Goal: Task Accomplishment & Management: Complete application form

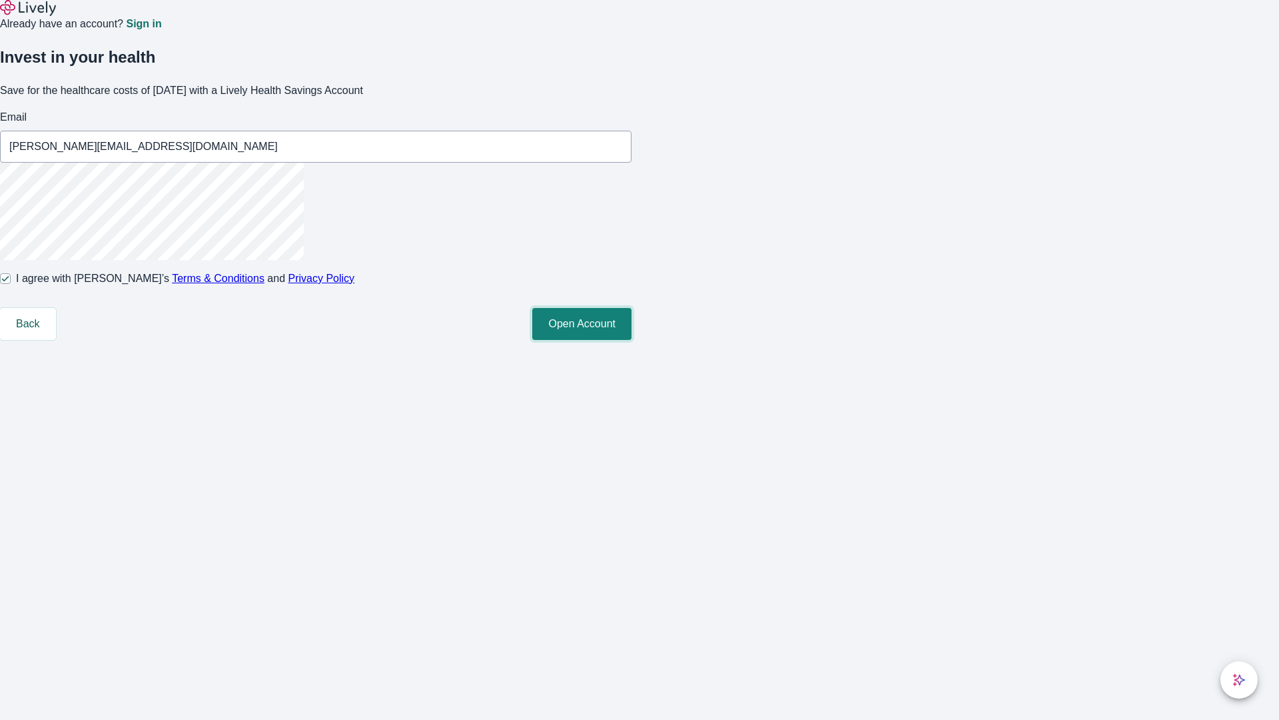
click at [632, 340] on button "Open Account" at bounding box center [581, 324] width 99 height 32
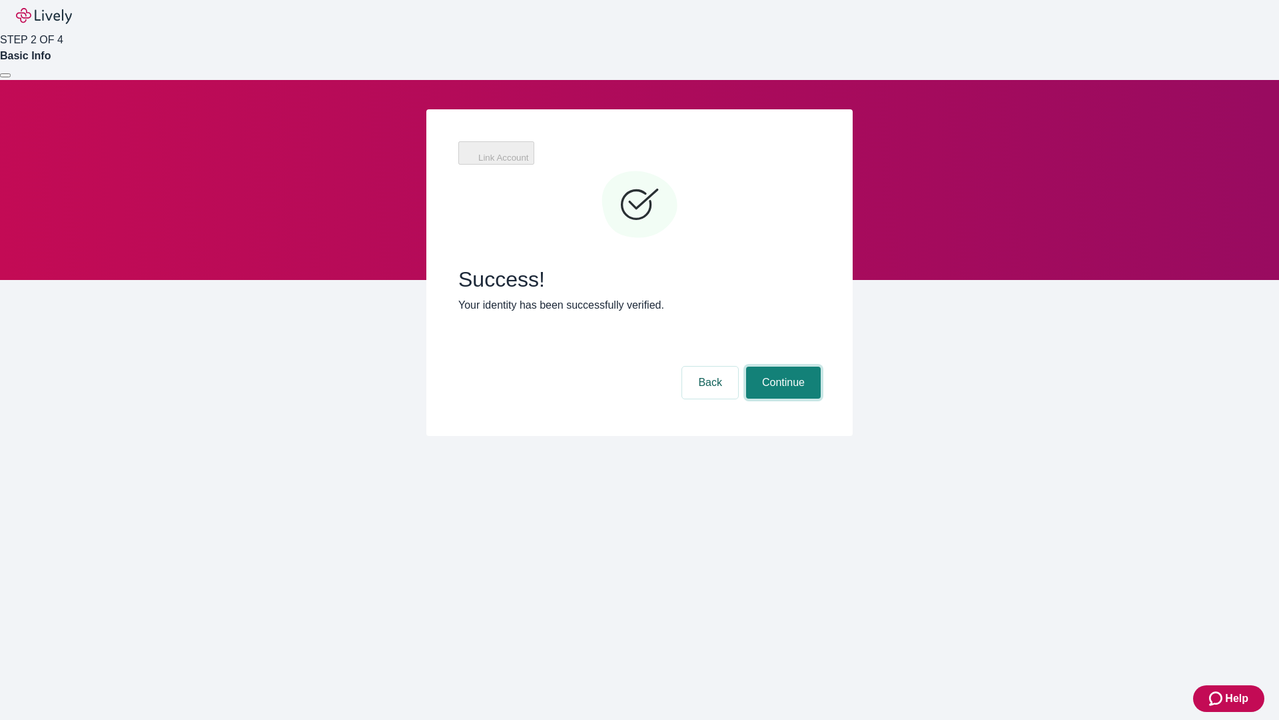
click at [781, 366] on button "Continue" at bounding box center [783, 382] width 75 height 32
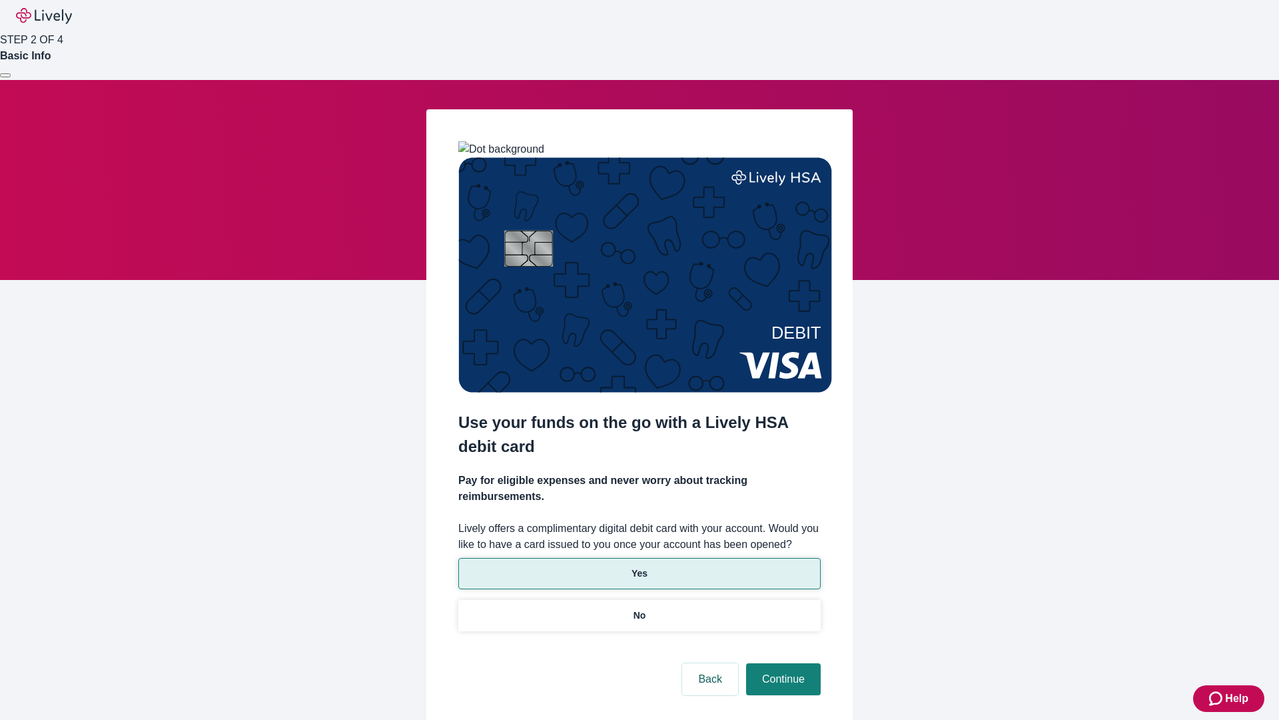
click at [639, 566] on p "Yes" at bounding box center [640, 573] width 16 height 14
click at [781, 663] on button "Continue" at bounding box center [783, 679] width 75 height 32
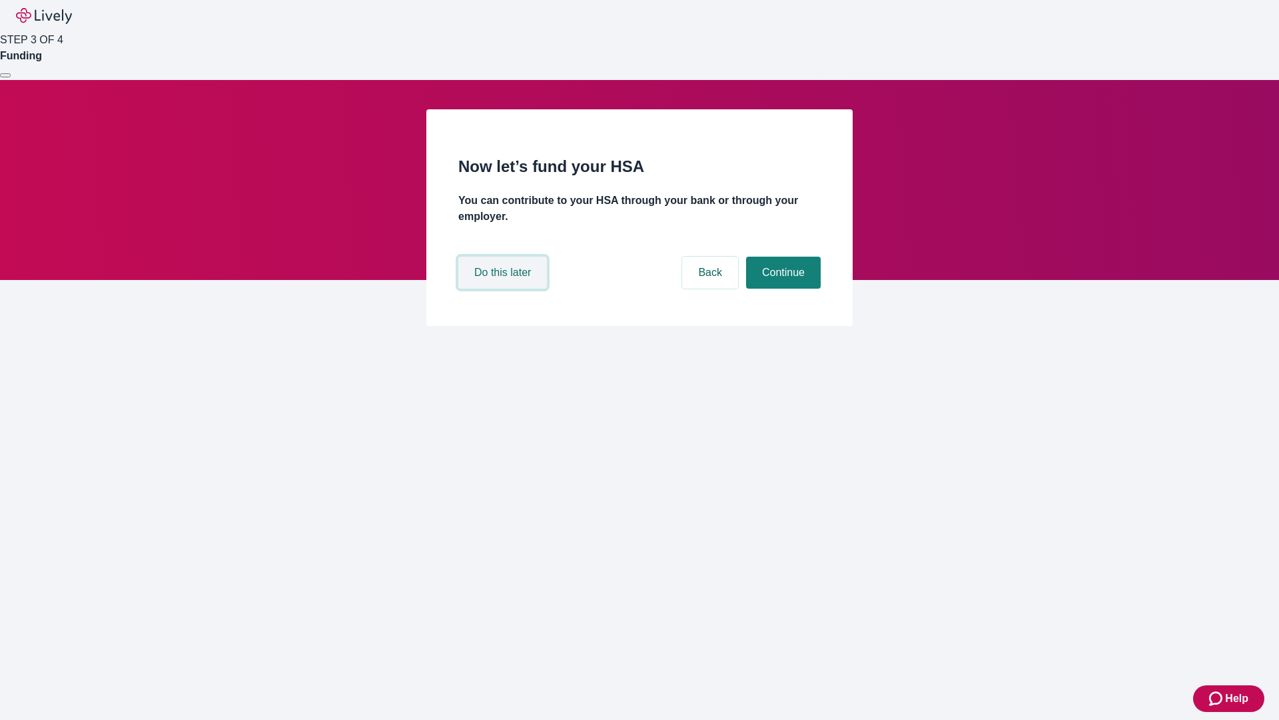
click at [504, 288] on button "Do this later" at bounding box center [502, 272] width 89 height 32
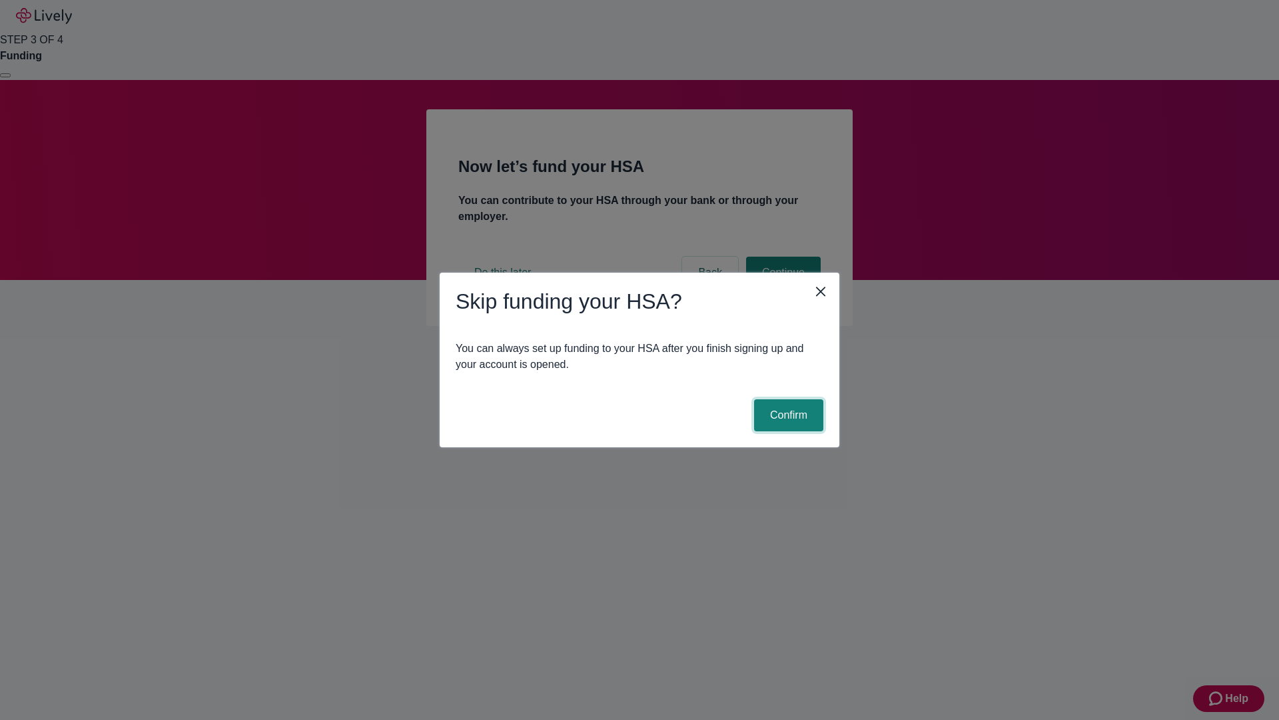
click at [787, 415] on button "Confirm" at bounding box center [788, 415] width 69 height 32
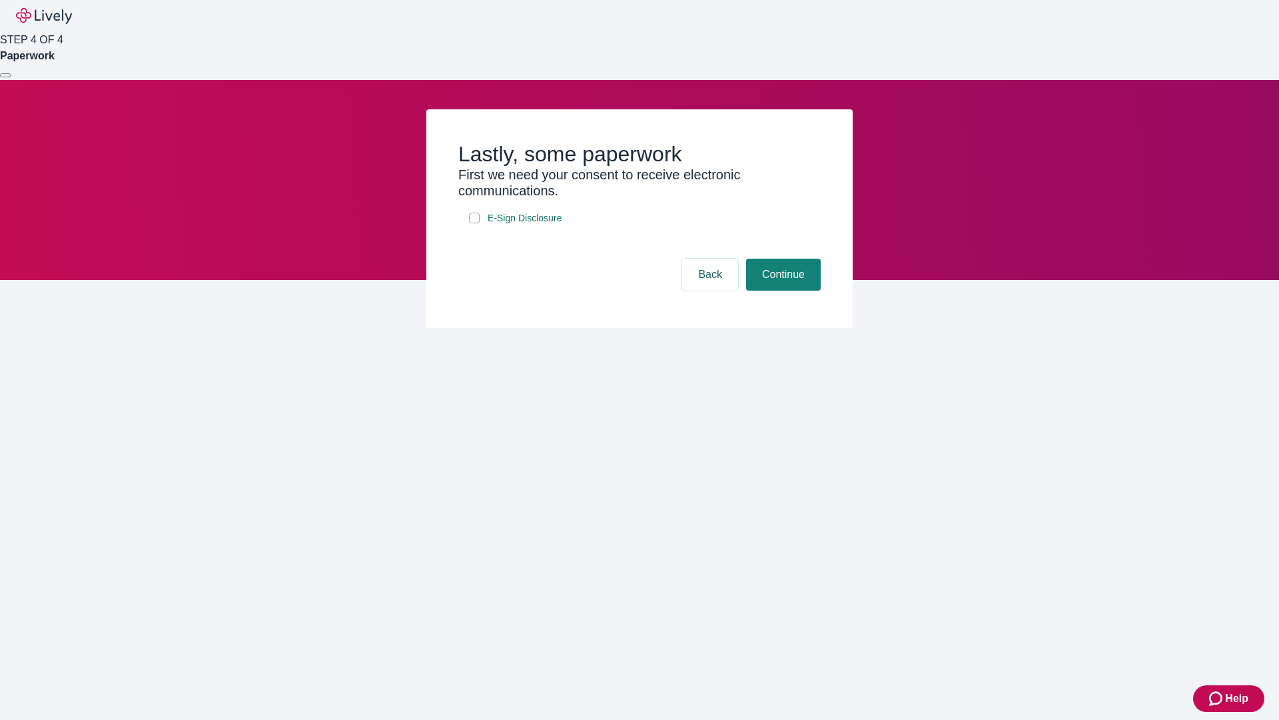
click at [474, 223] on input "E-Sign Disclosure" at bounding box center [474, 218] width 11 height 11
checkbox input "true"
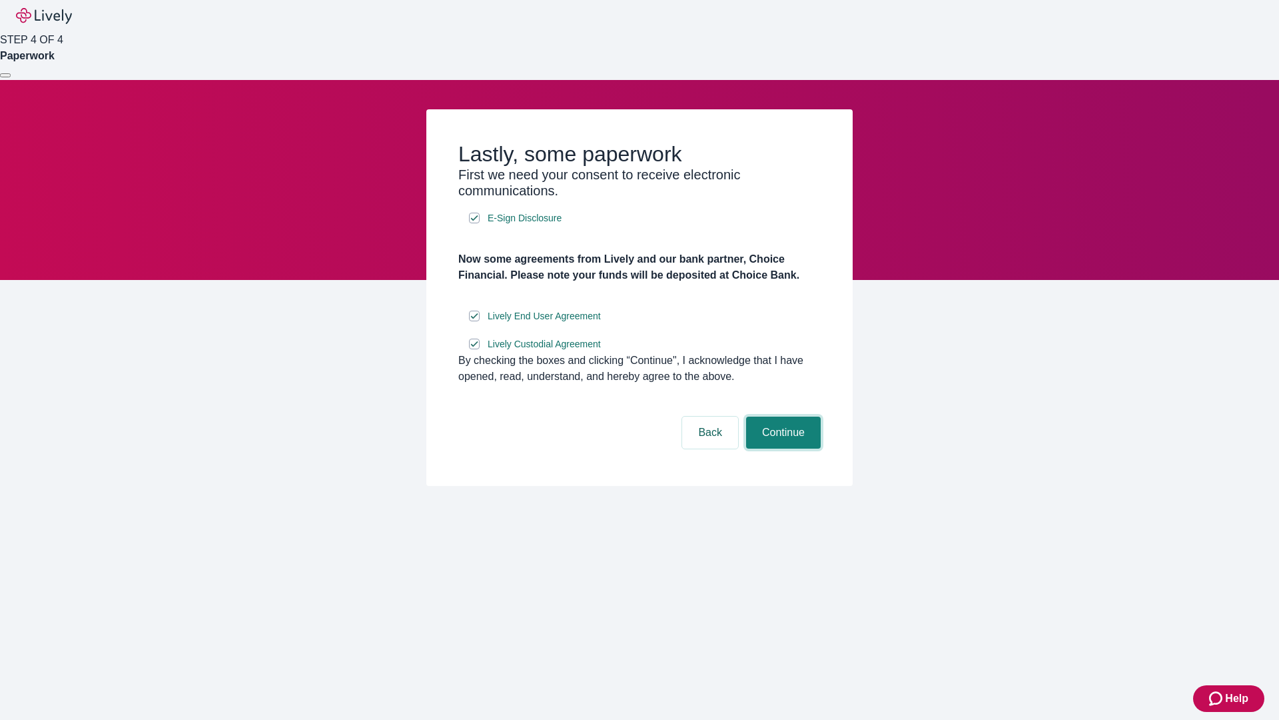
click at [781, 448] on button "Continue" at bounding box center [783, 432] width 75 height 32
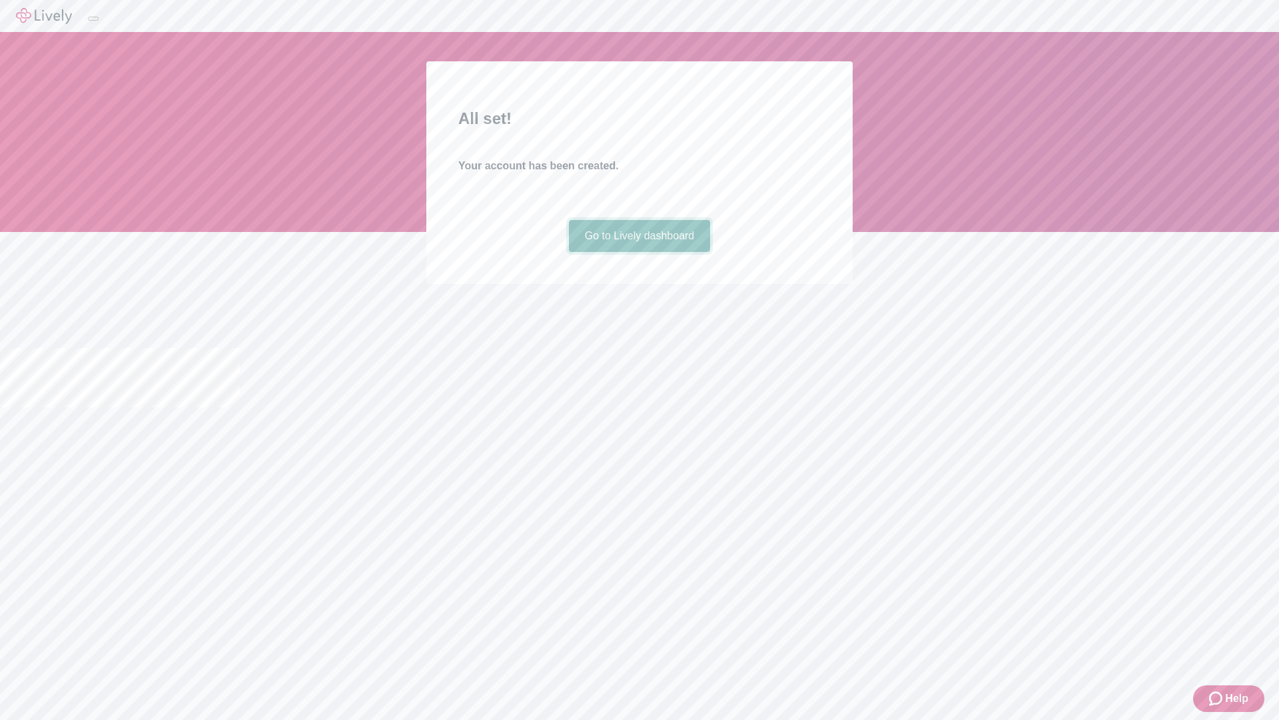
click at [639, 252] on link "Go to Lively dashboard" at bounding box center [640, 236] width 142 height 32
